Goal: Task Accomplishment & Management: Use online tool/utility

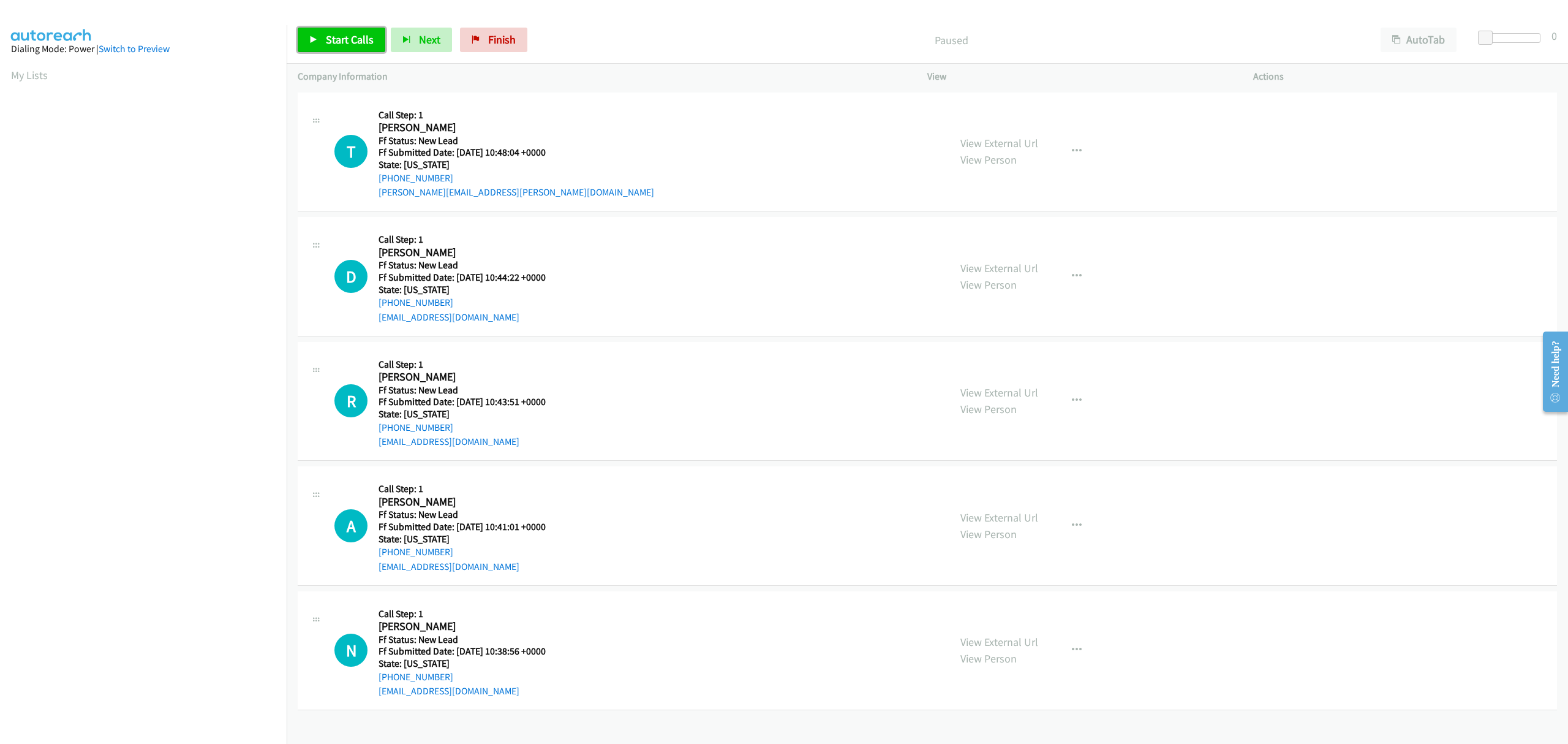
click at [339, 38] on span "Start Calls" at bounding box center [350, 39] width 48 height 14
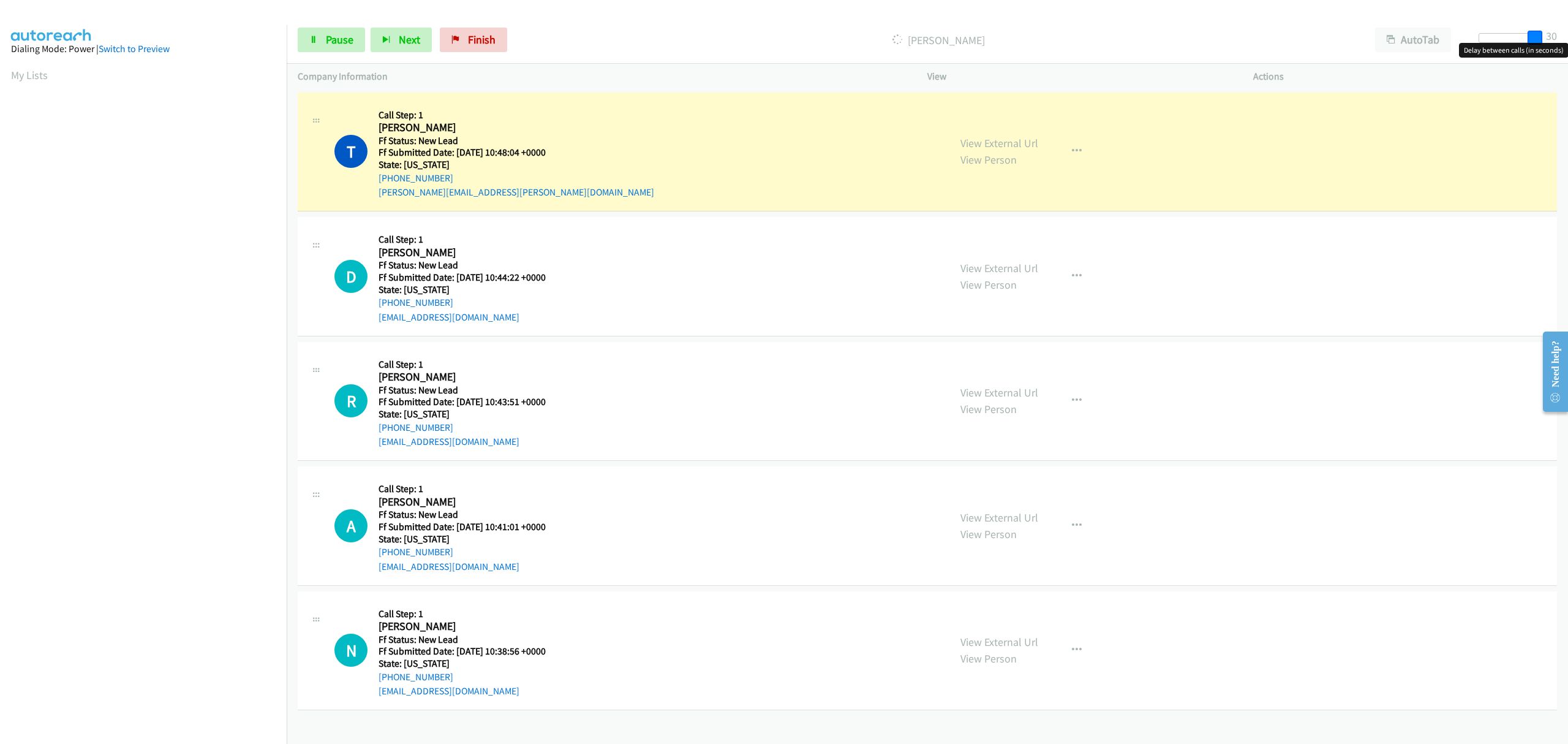
drag, startPoint x: 1483, startPoint y: 36, endPoint x: 1567, endPoint y: 26, distance: 84.6
click at [1567, 26] on div "Start Calls Pause Next Finish Dialing [PERSON_NAME] AutoTab AutoTab 30" at bounding box center [927, 40] width 1281 height 47
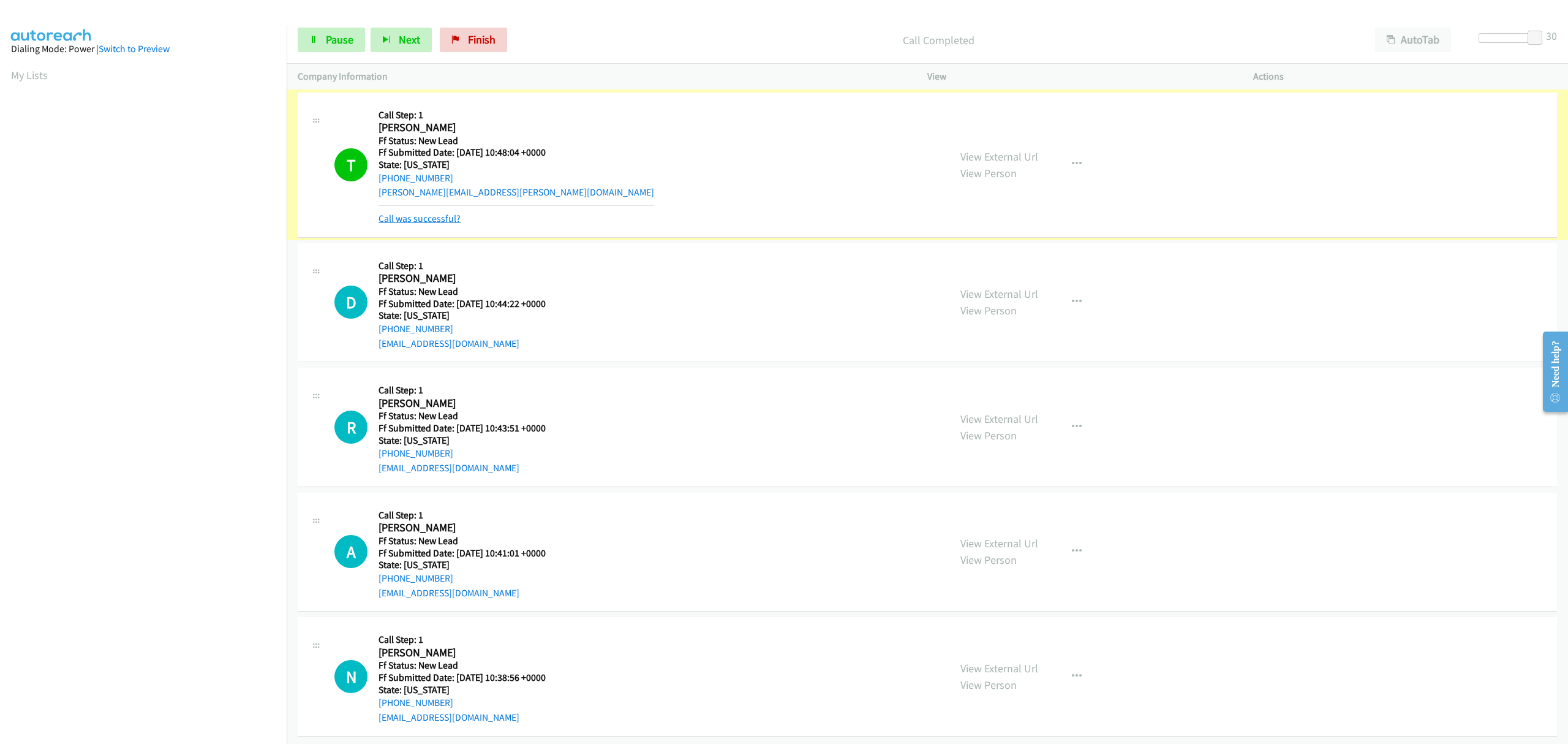
click at [438, 219] on link "Call was successful?" at bounding box center [420, 219] width 82 height 12
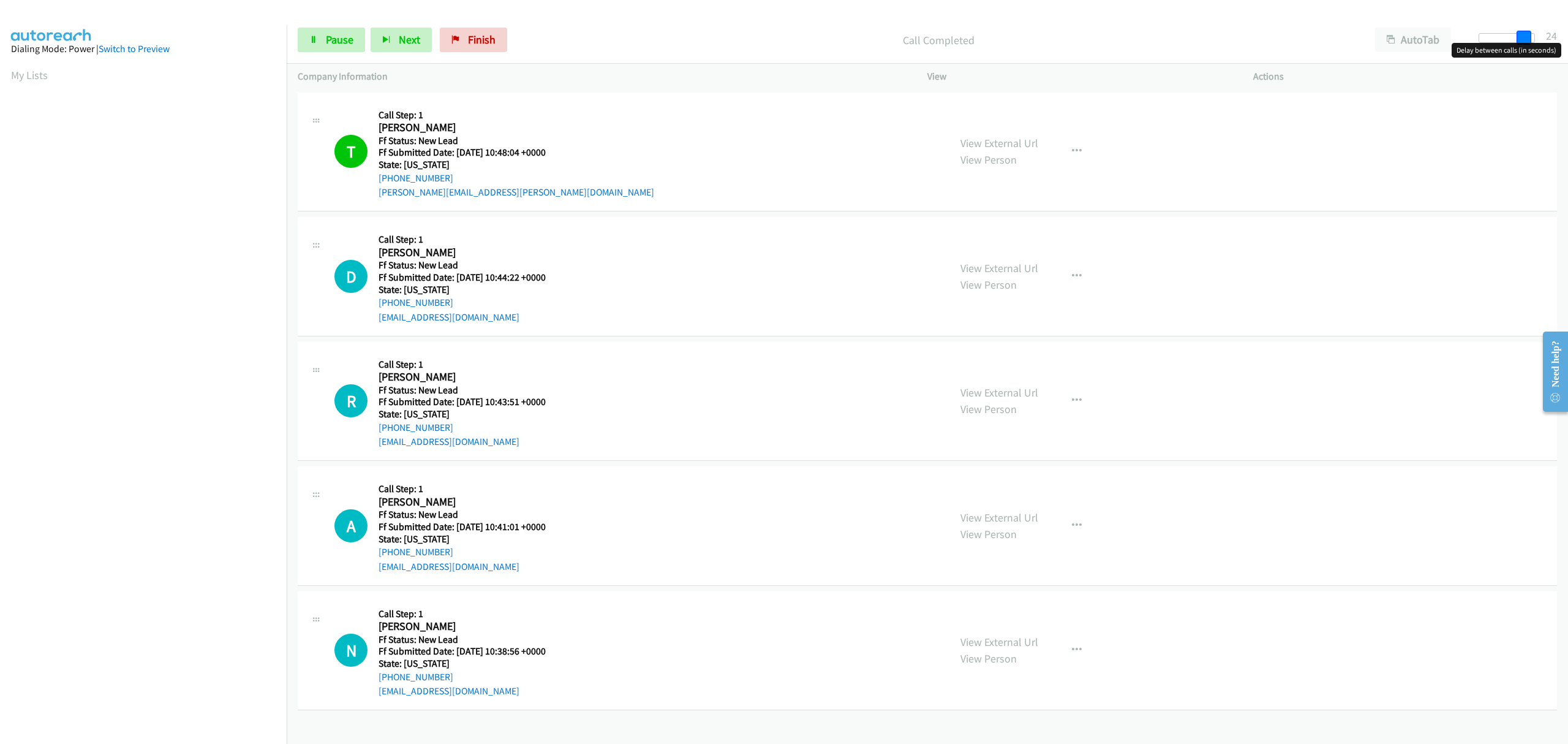
drag, startPoint x: 1534, startPoint y: 38, endPoint x: 1367, endPoint y: 42, distance: 167.0
click at [1373, 42] on div "Start Calls Pause Next Finish Call Completed AutoTab AutoTab 24" at bounding box center [927, 40] width 1281 height 47
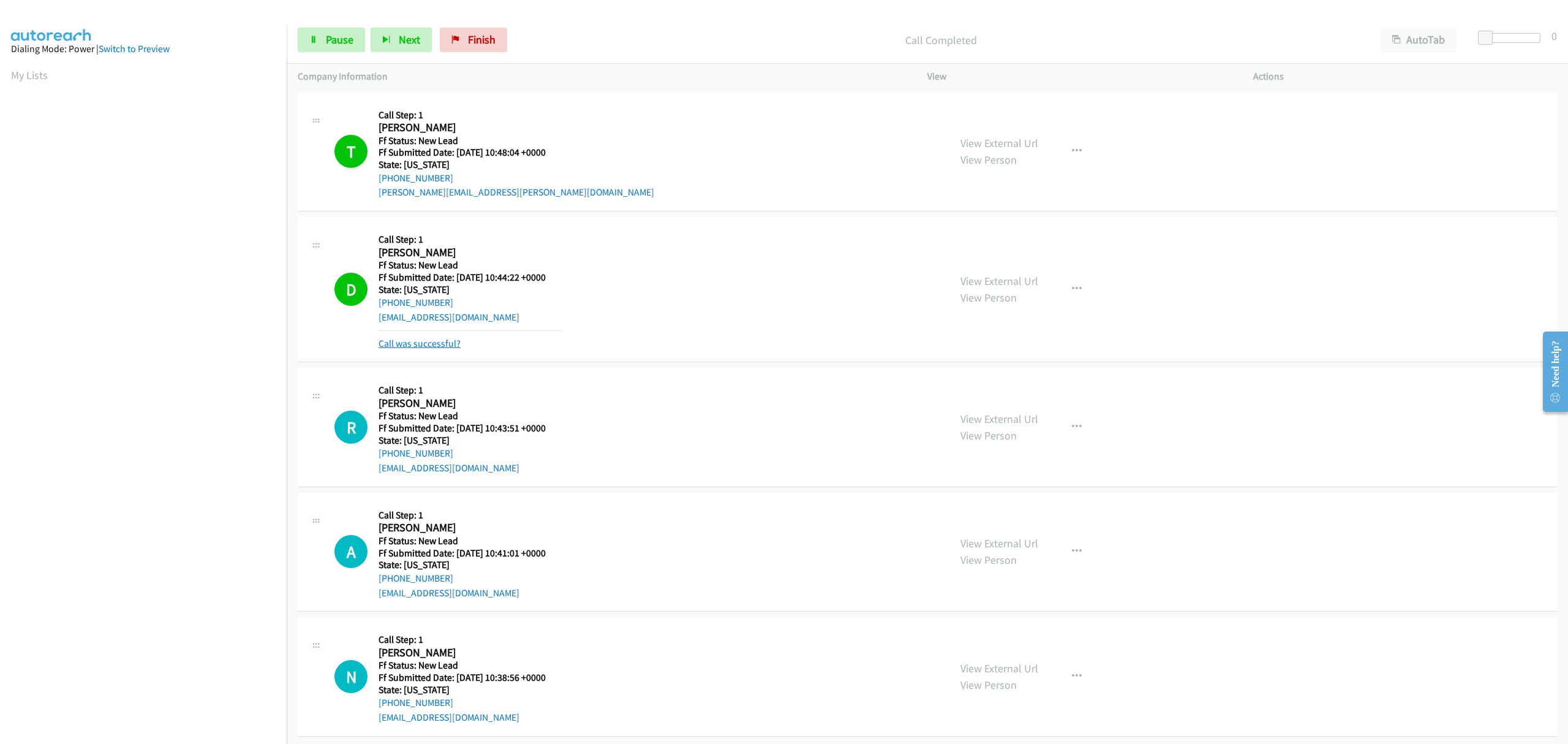
click at [427, 339] on link "Call was successful?" at bounding box center [420, 344] width 82 height 12
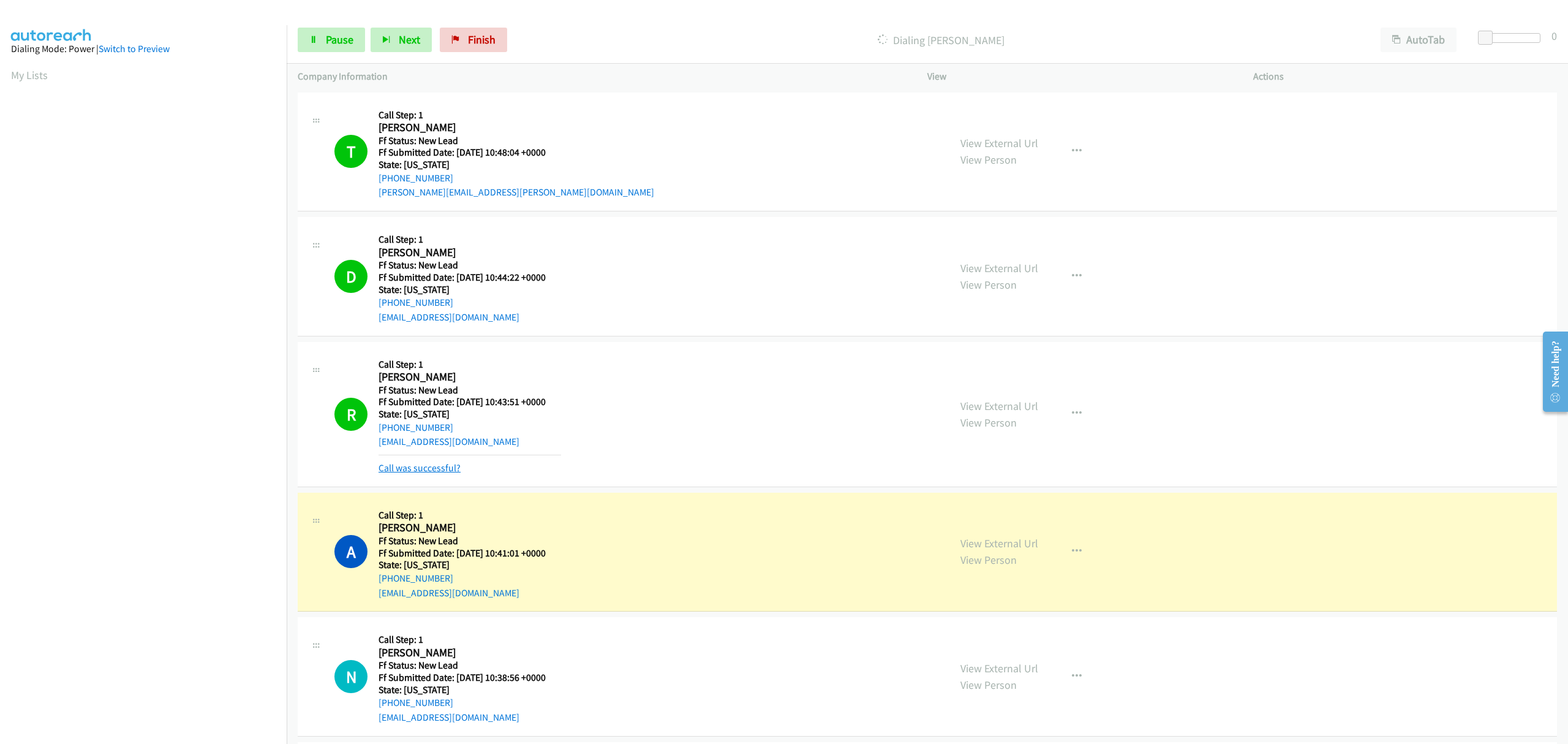
click at [436, 465] on link "Call was successful?" at bounding box center [420, 468] width 82 height 12
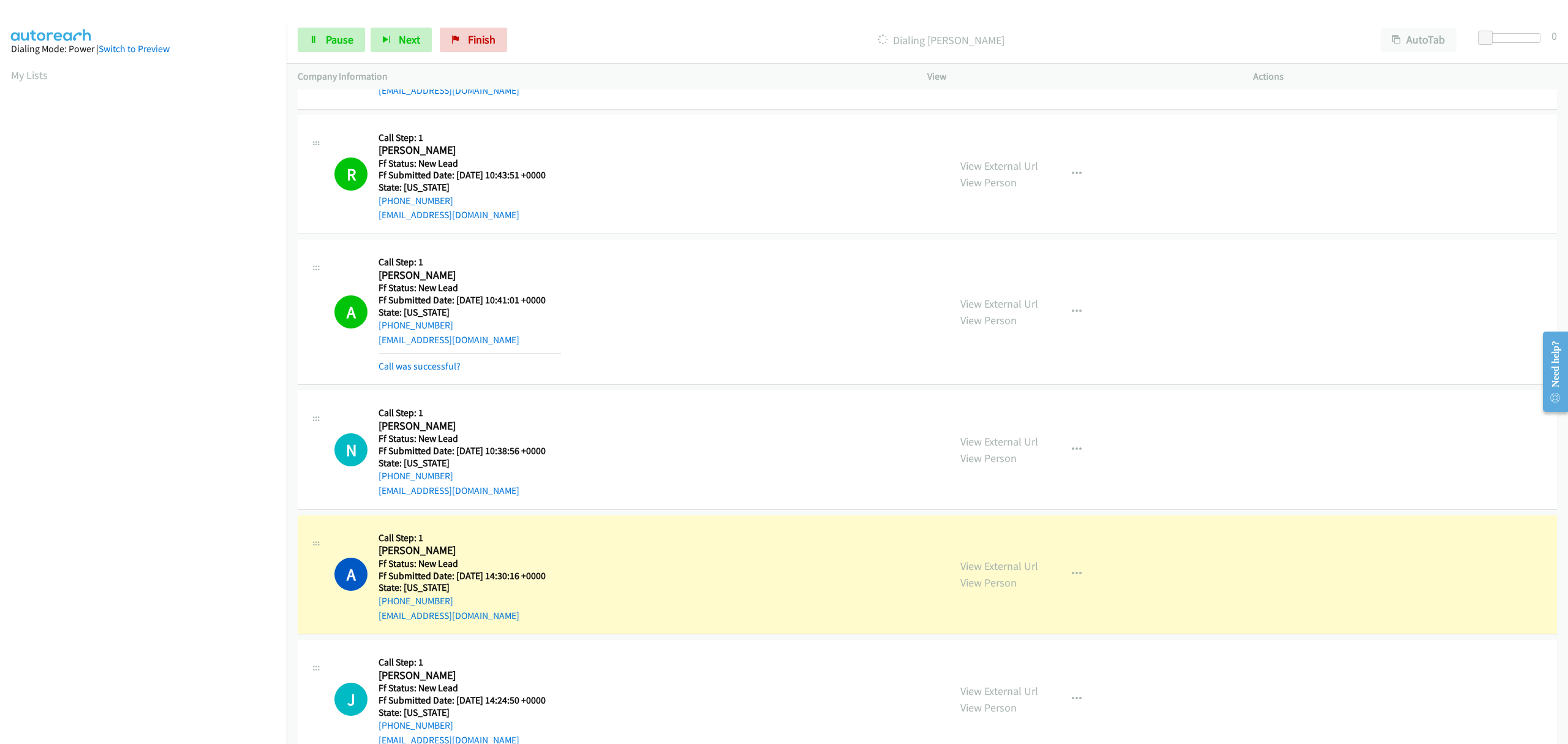
scroll to position [245, 0]
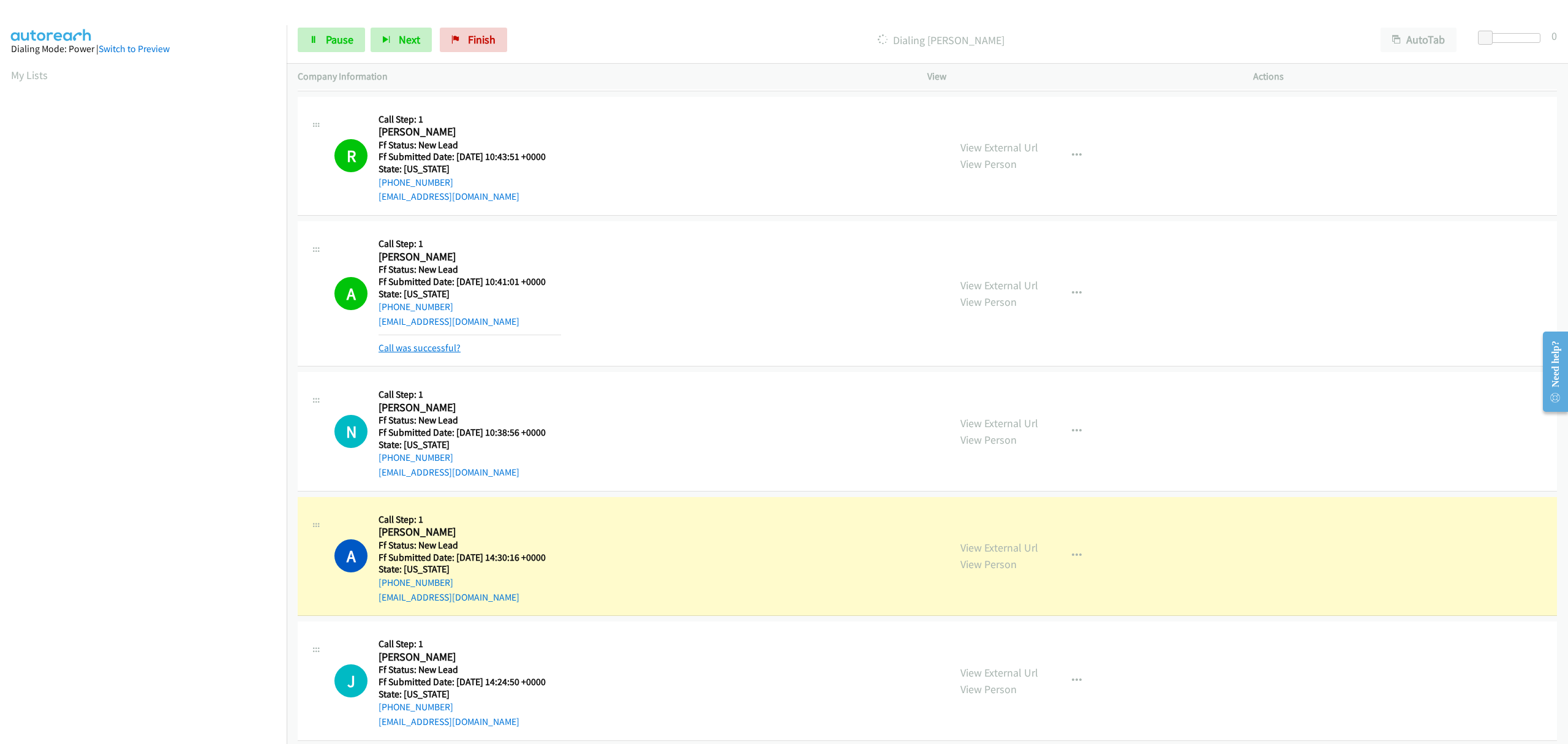
click at [422, 343] on link "Call was successful?" at bounding box center [420, 348] width 82 height 12
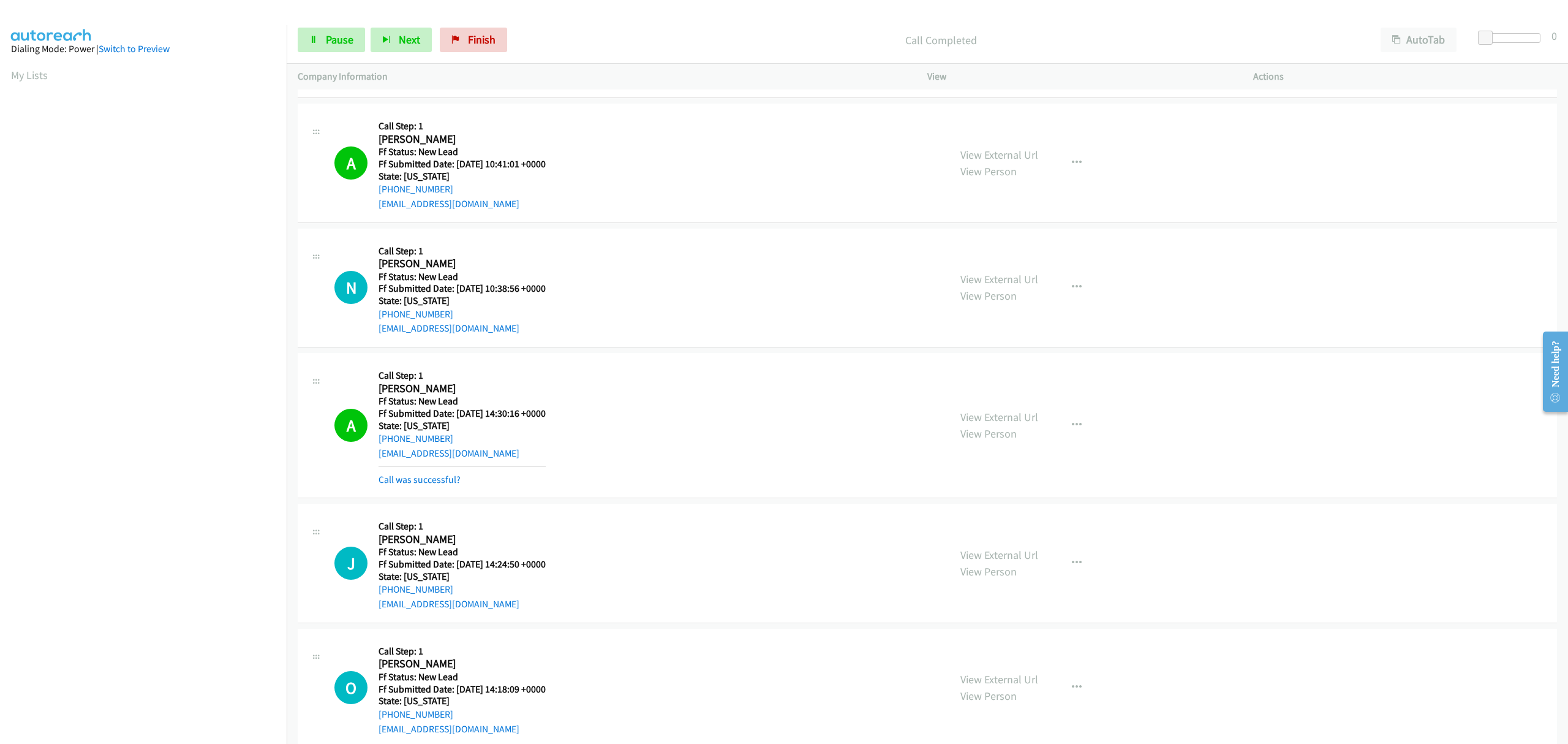
scroll to position [389, 0]
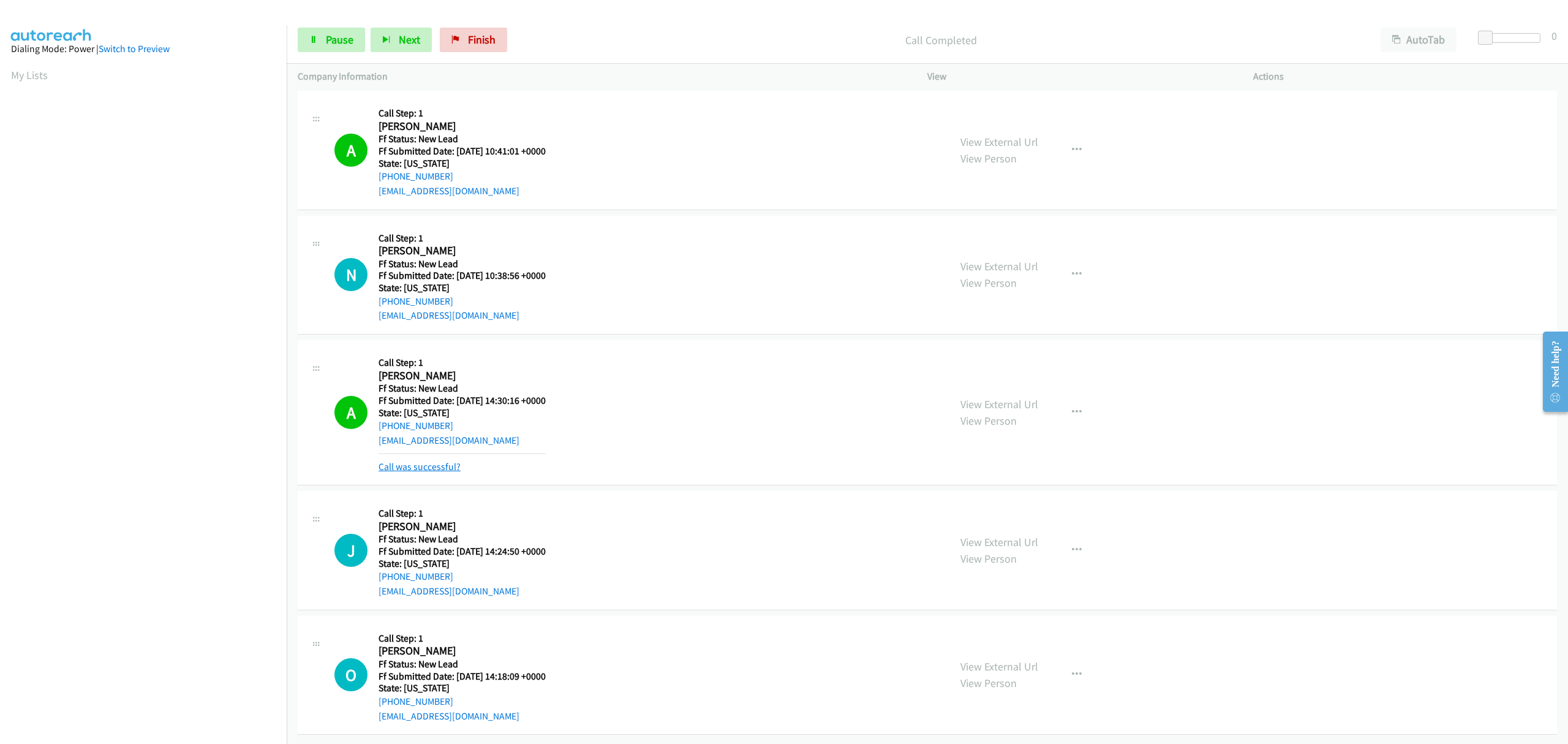
click at [417, 461] on link "Call was successful?" at bounding box center [420, 467] width 82 height 12
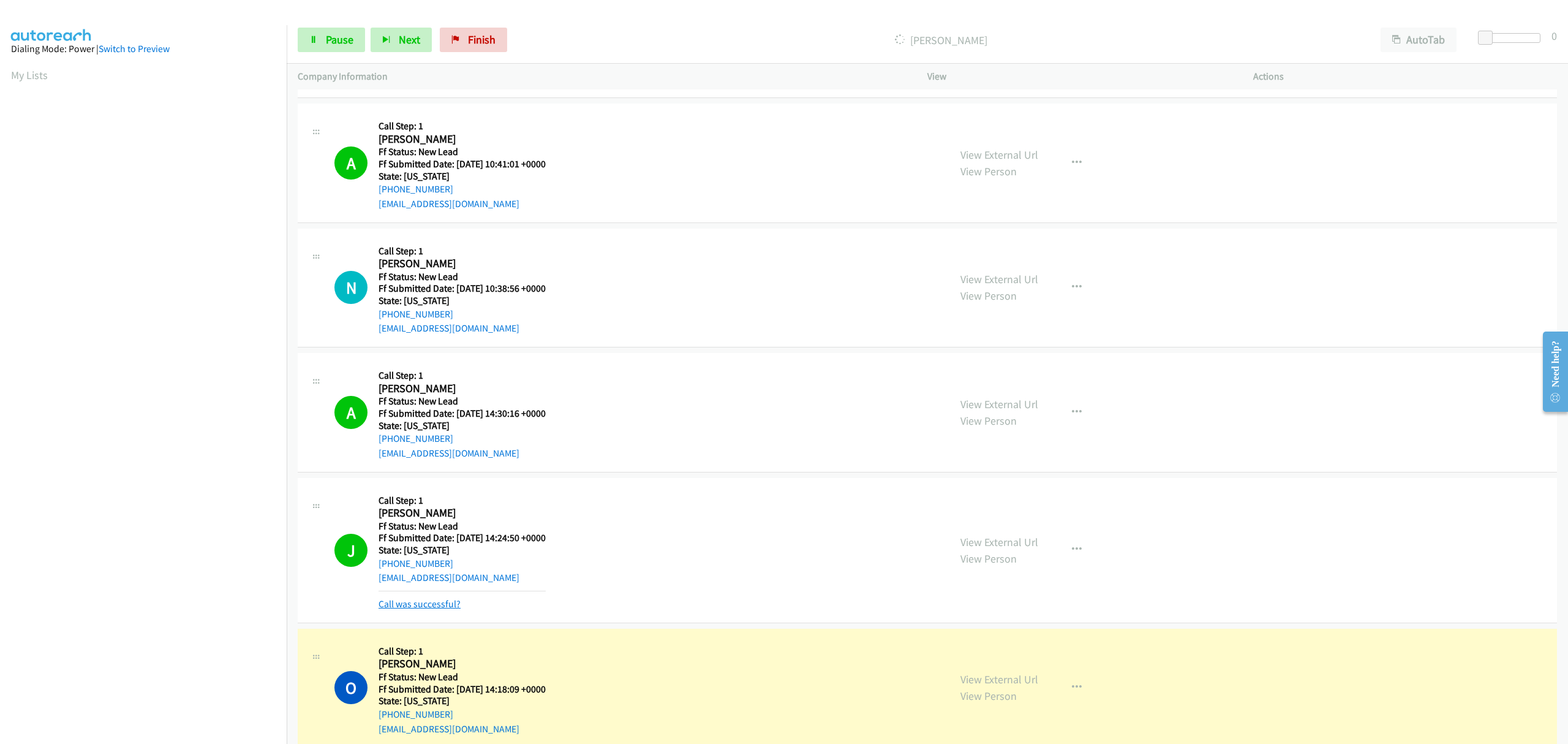
click at [425, 609] on link "Call was successful?" at bounding box center [420, 604] width 82 height 12
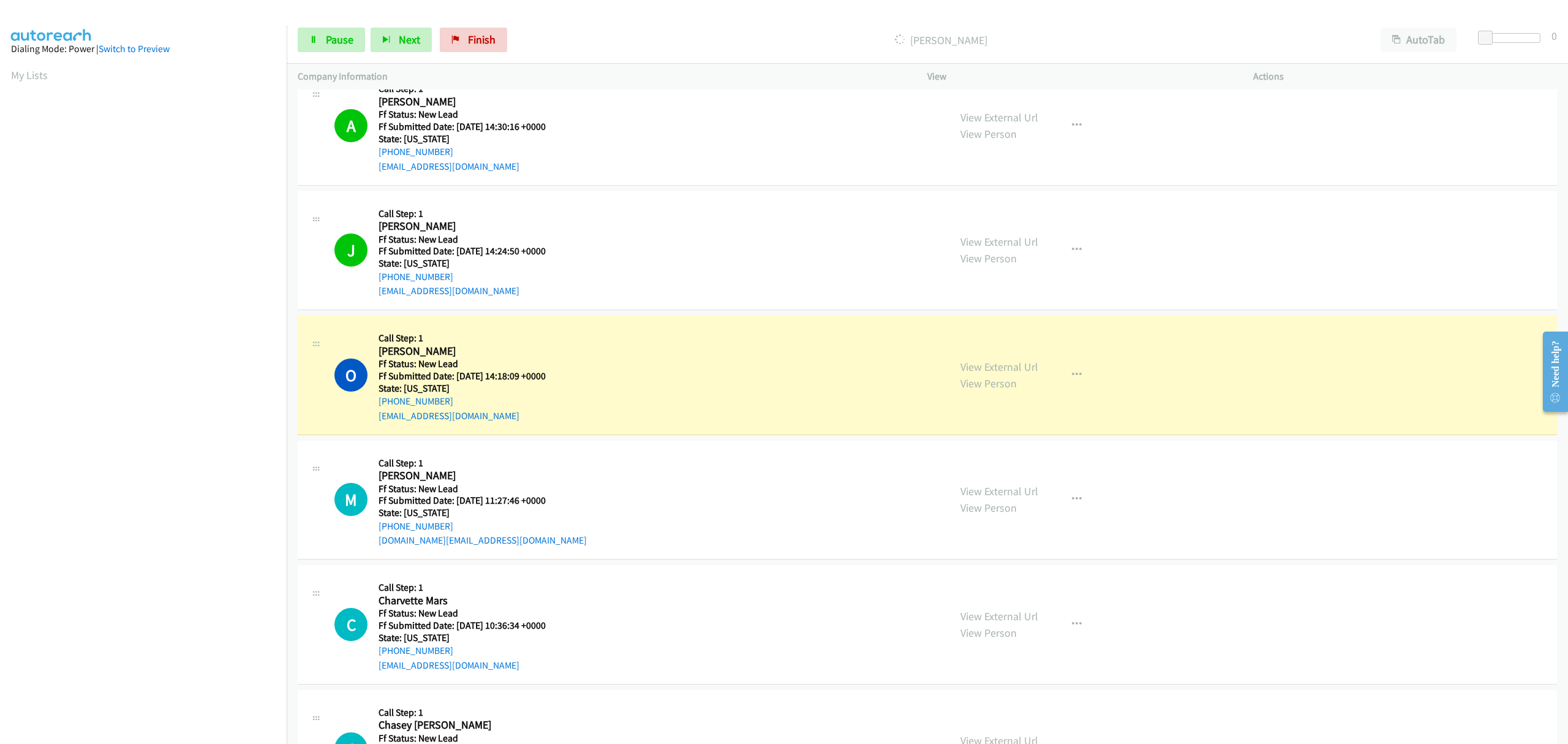
scroll to position [689, 0]
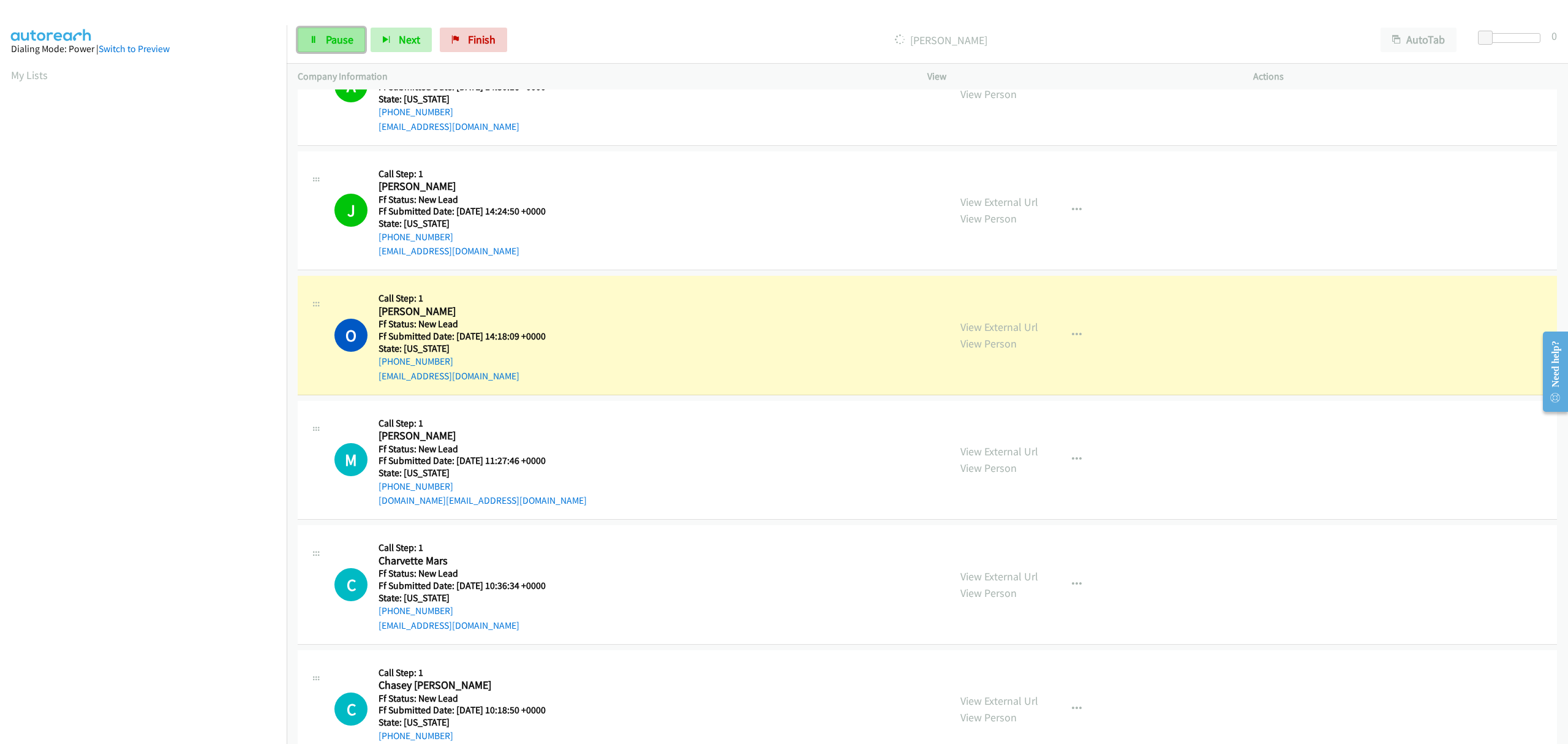
click at [336, 37] on span "Pause" at bounding box center [340, 39] width 28 height 14
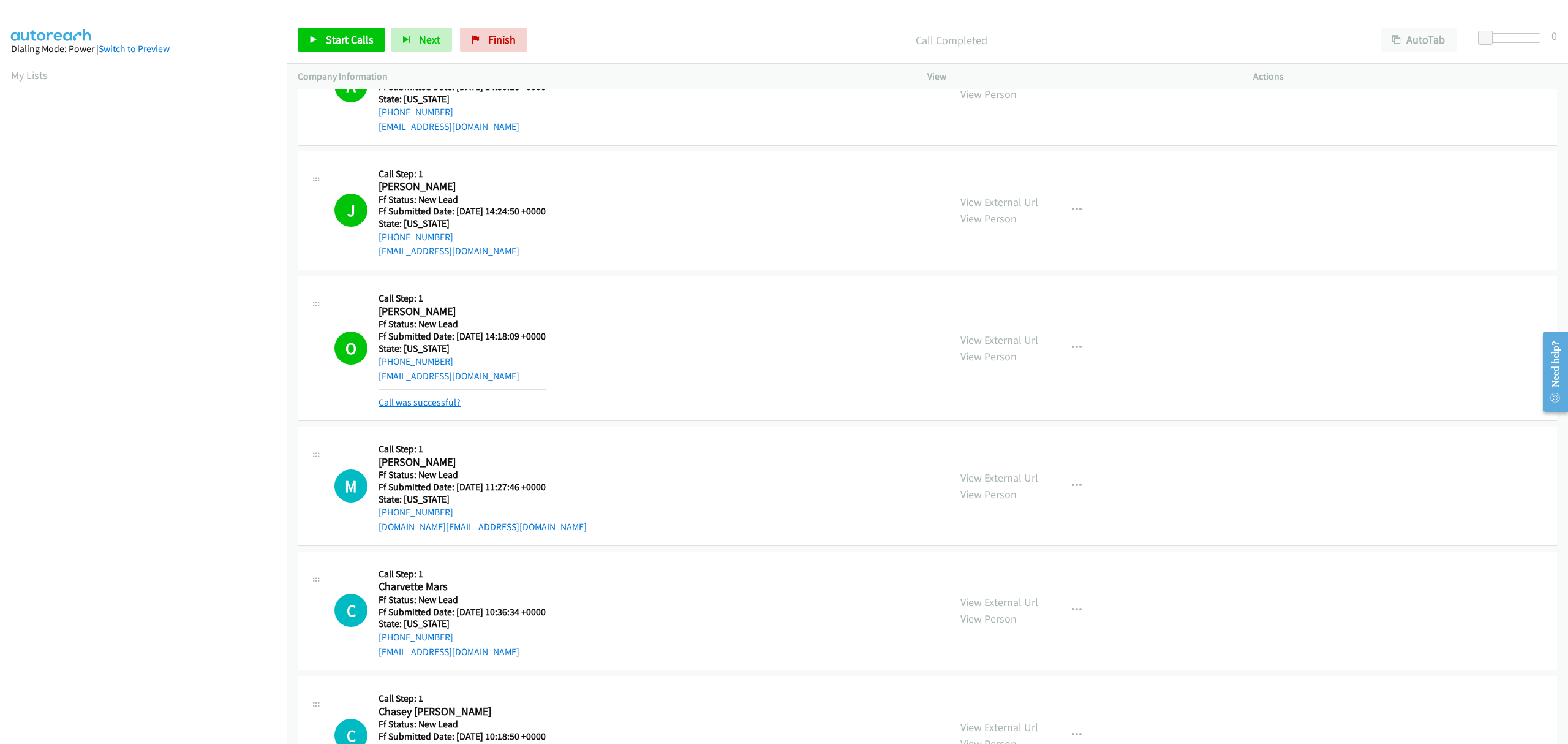
click at [430, 403] on link "Call was successful?" at bounding box center [420, 403] width 82 height 12
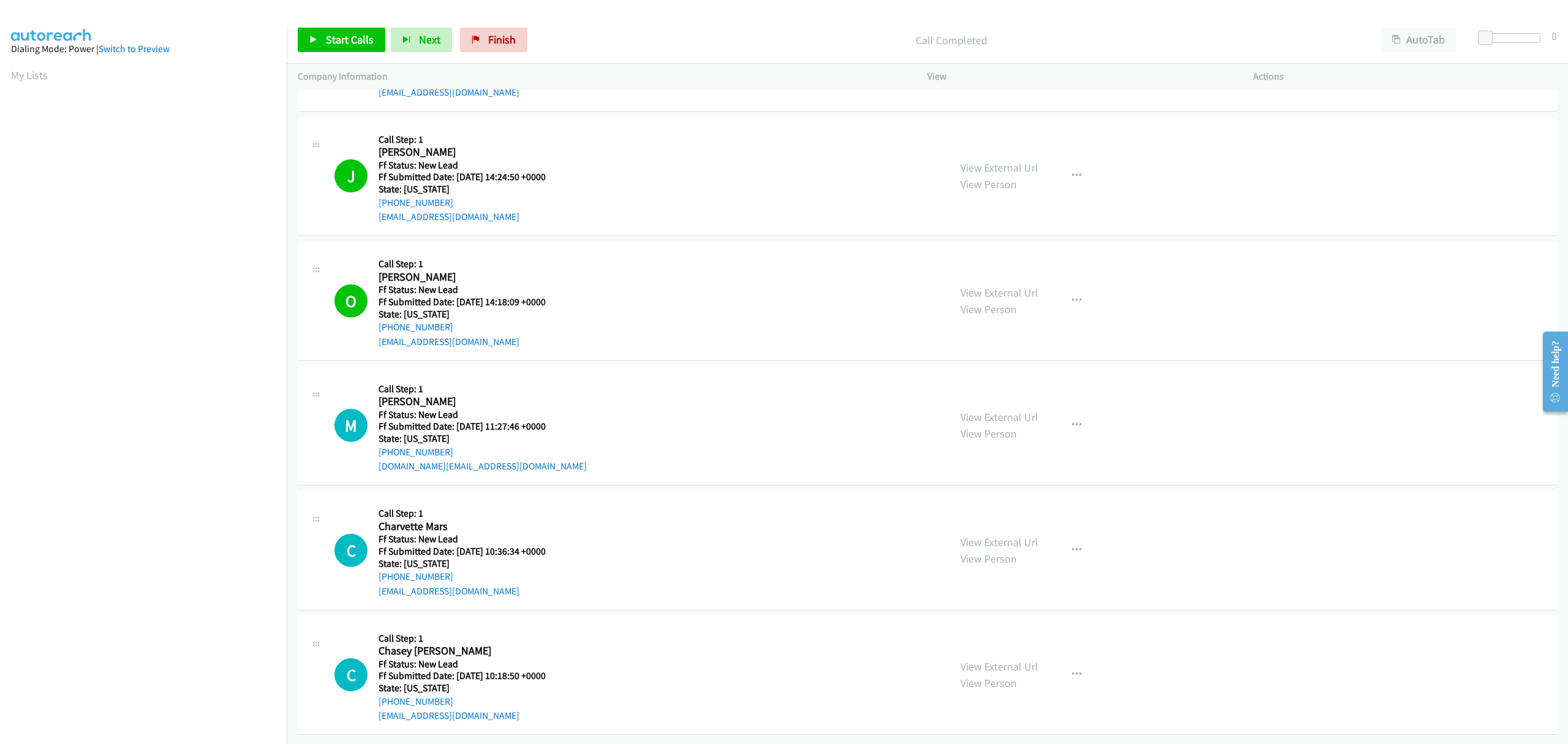
scroll to position [634, 0]
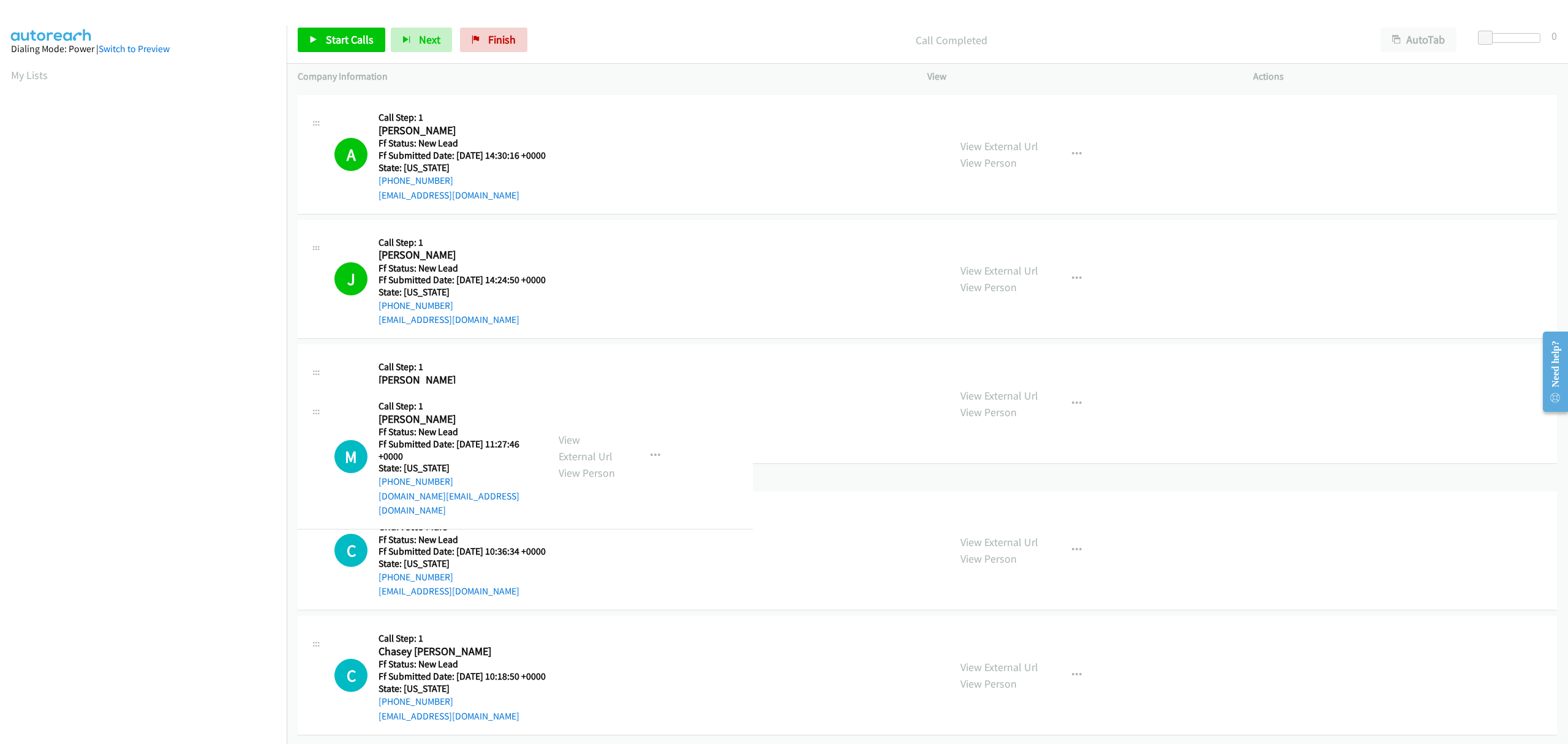
drag, startPoint x: 446, startPoint y: 439, endPoint x: 393, endPoint y: 454, distance: 55.1
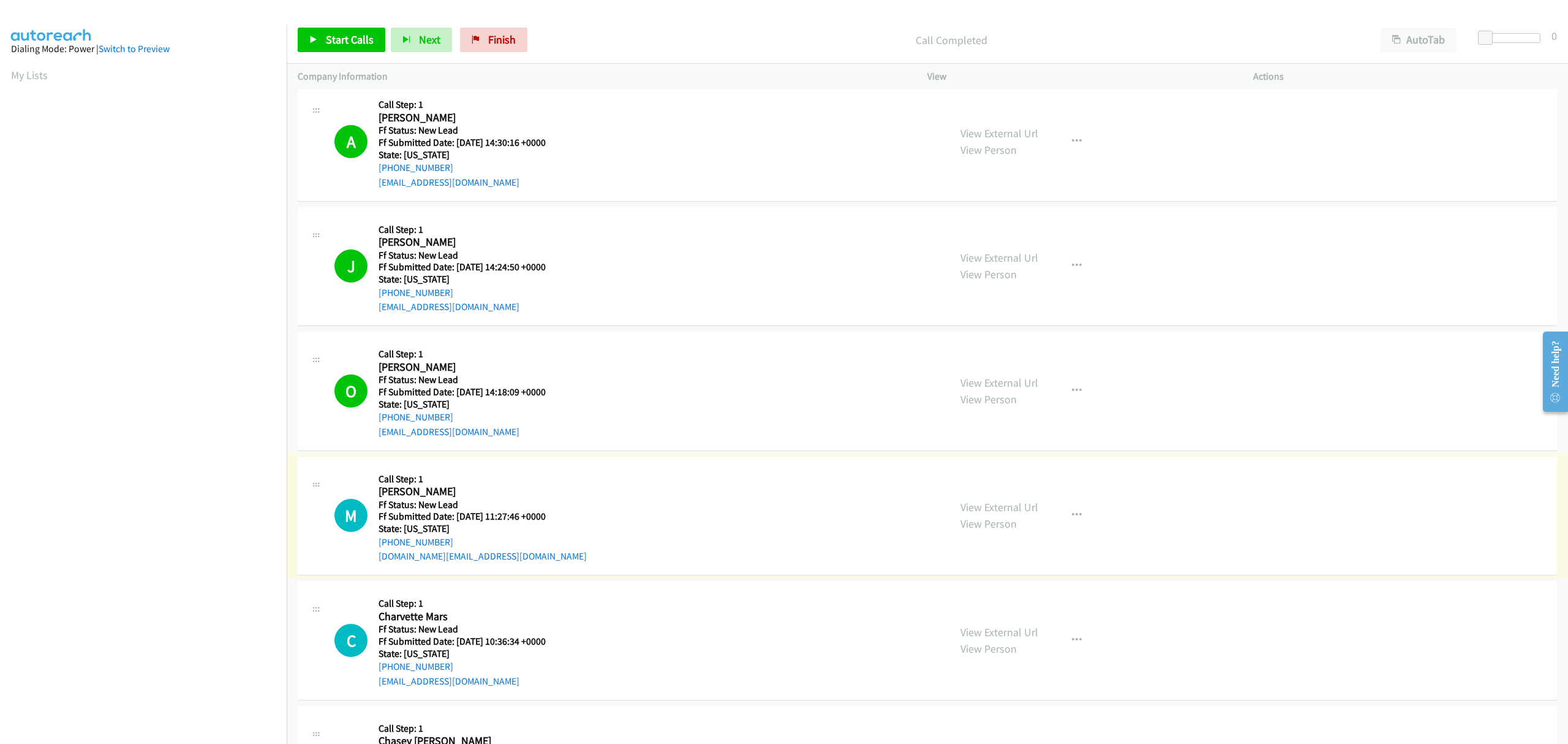
click at [459, 418] on div "[PHONE_NUMBER]" at bounding box center [462, 417] width 167 height 15
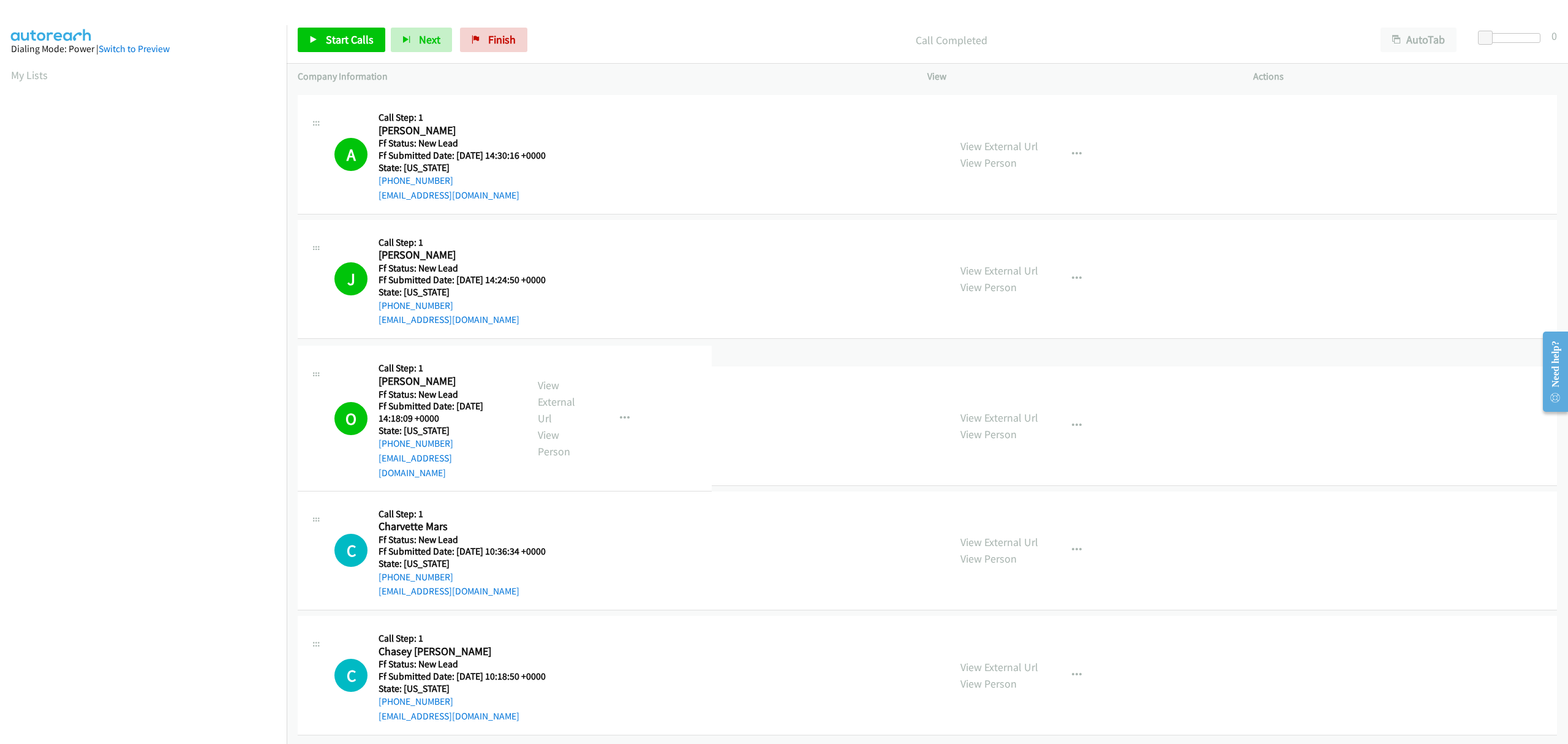
drag, startPoint x: 444, startPoint y: 419, endPoint x: 434, endPoint y: 419, distance: 10.0
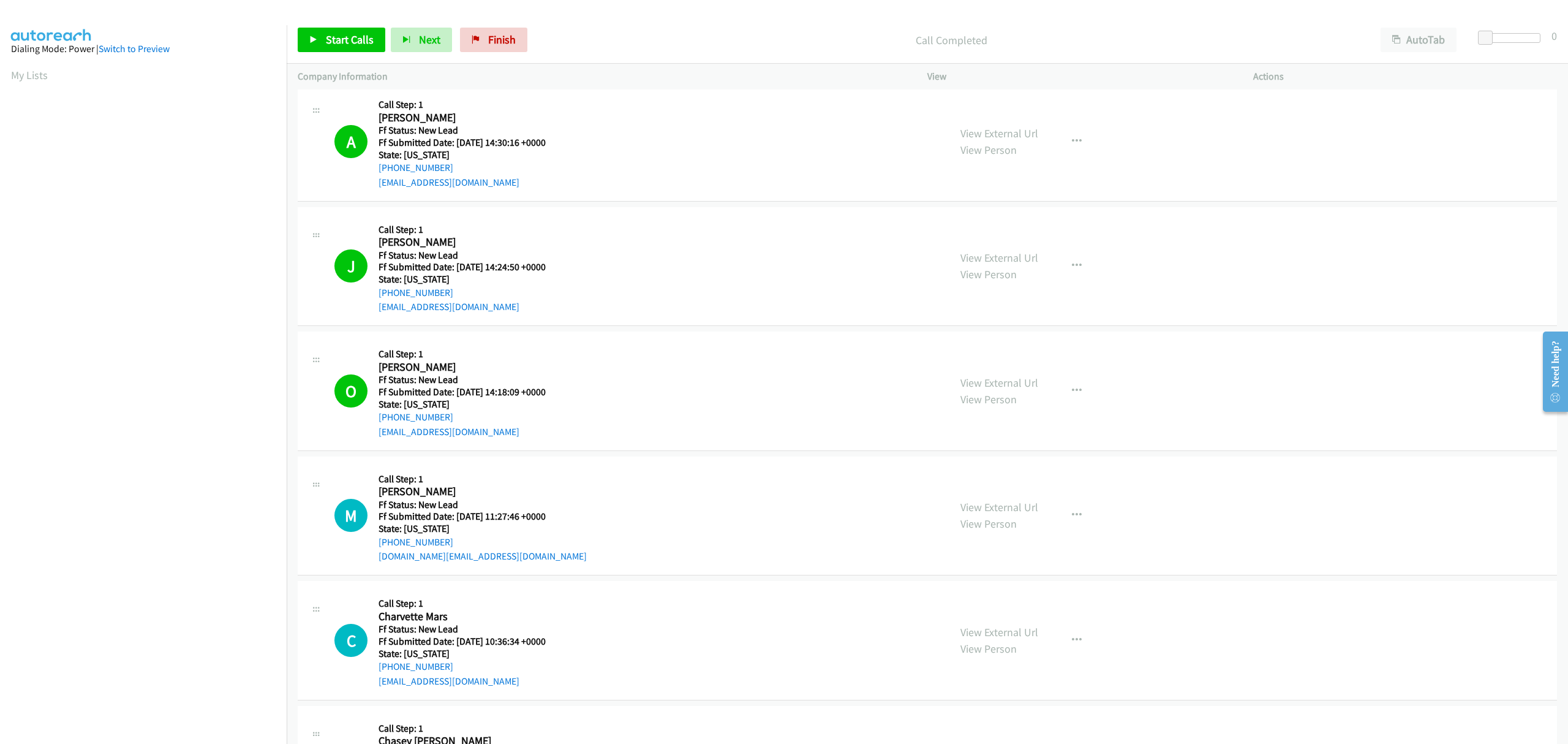
drag, startPoint x: 430, startPoint y: 419, endPoint x: 845, endPoint y: 417, distance: 415.0
click at [845, 417] on div "O Callback Scheduled Call Step: 1 [PERSON_NAME] America/New_York Ff Status: New…" at bounding box center [637, 391] width 604 height 97
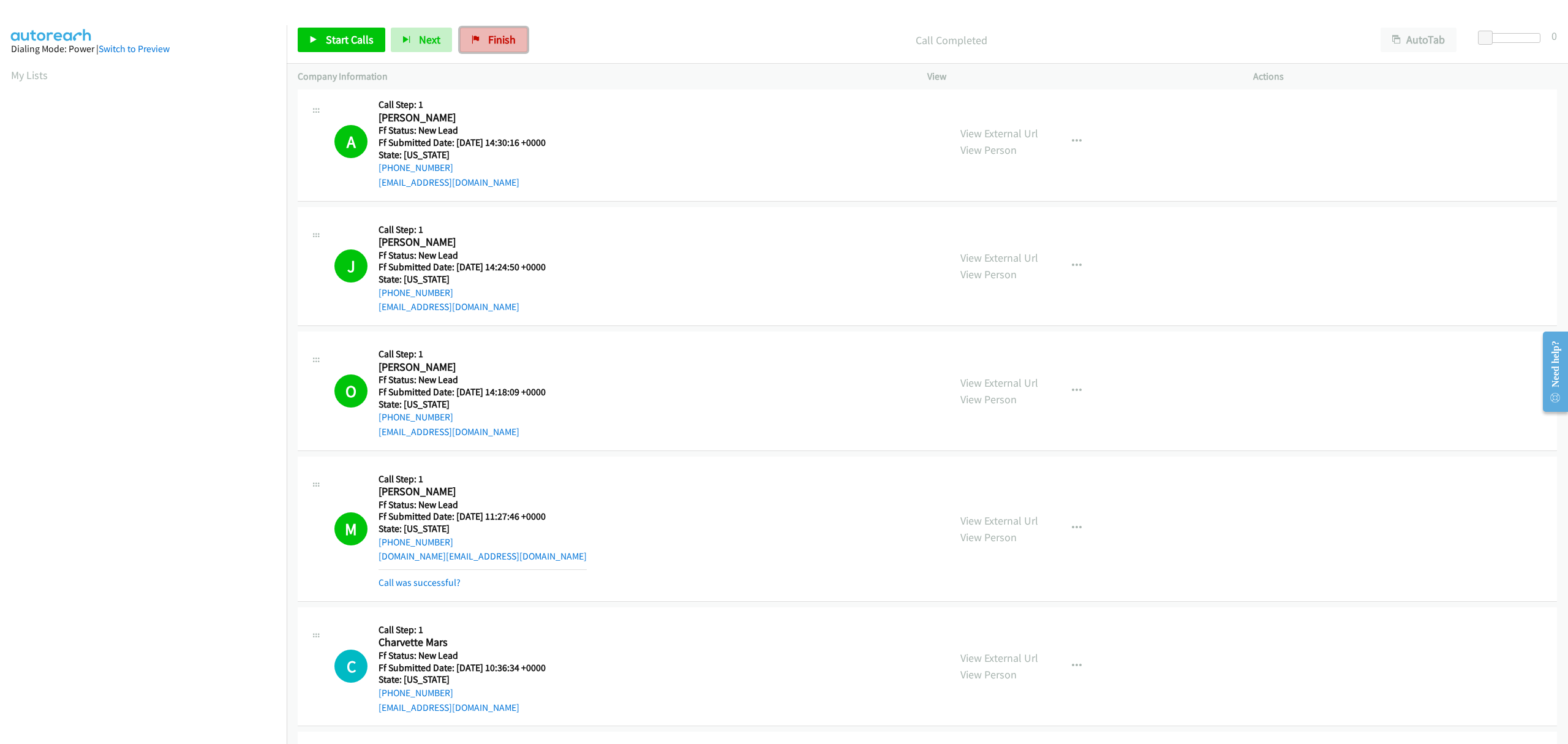
click at [490, 42] on span "Finish" at bounding box center [502, 39] width 28 height 14
